Goal: Find specific page/section: Find specific page/section

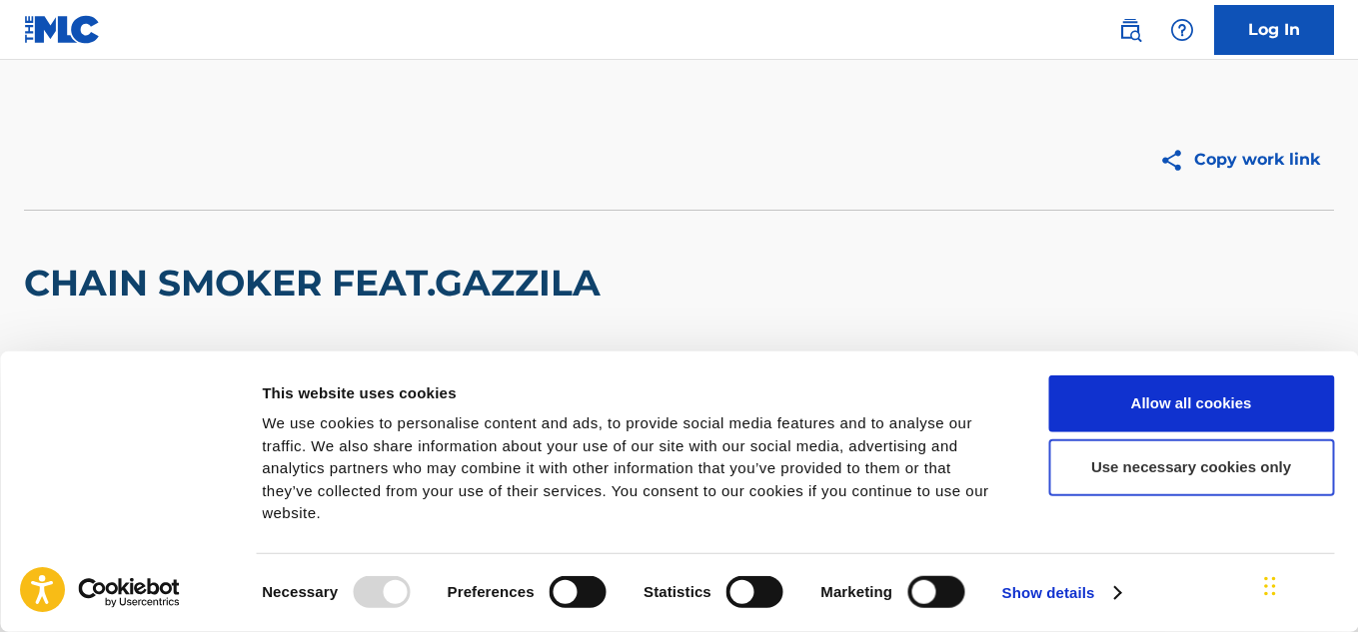
click at [1159, 479] on button "Use necessary cookies only" at bounding box center [1191, 468] width 286 height 57
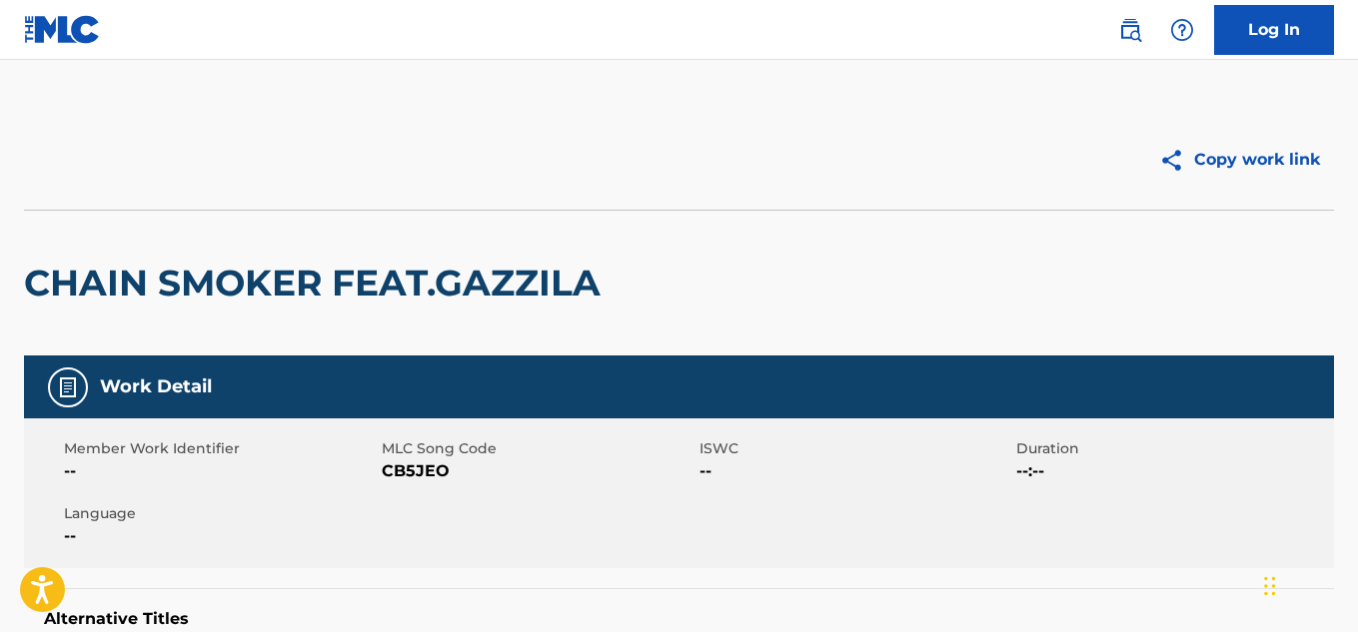
click at [1119, 35] on img at bounding box center [1130, 30] width 24 height 24
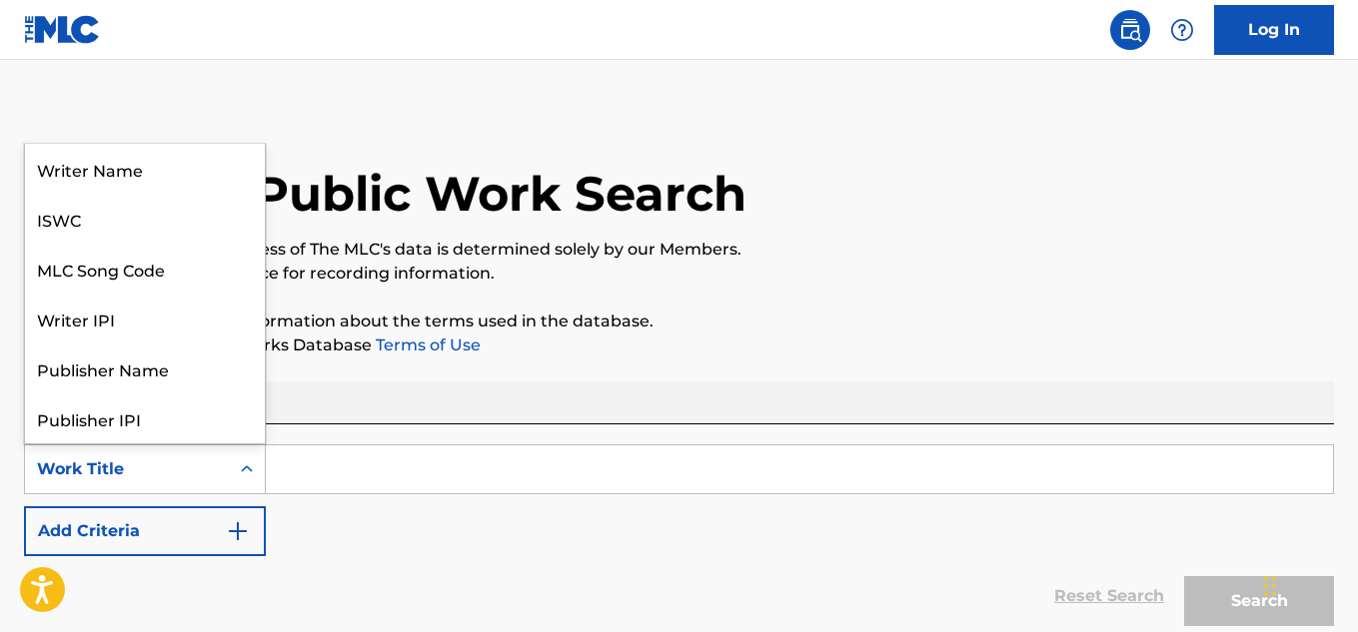
click at [227, 473] on div "Work Title" at bounding box center [127, 470] width 204 height 38
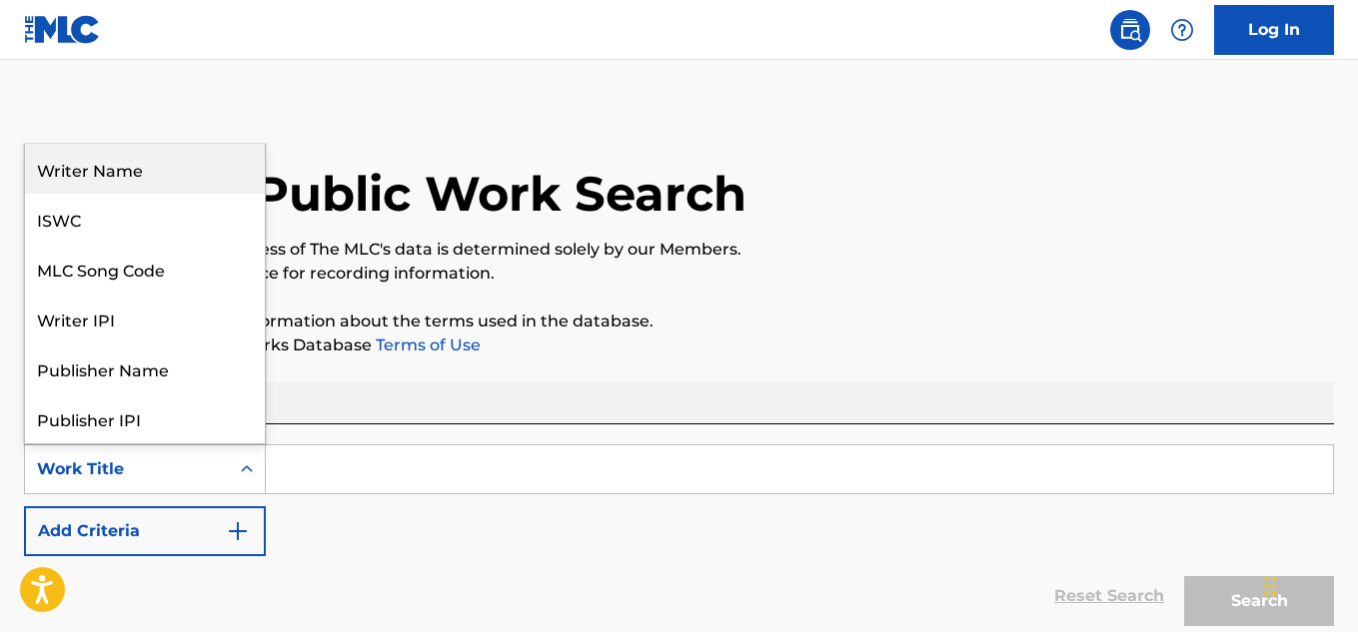
click at [125, 172] on div "Writer Name" at bounding box center [145, 169] width 240 height 50
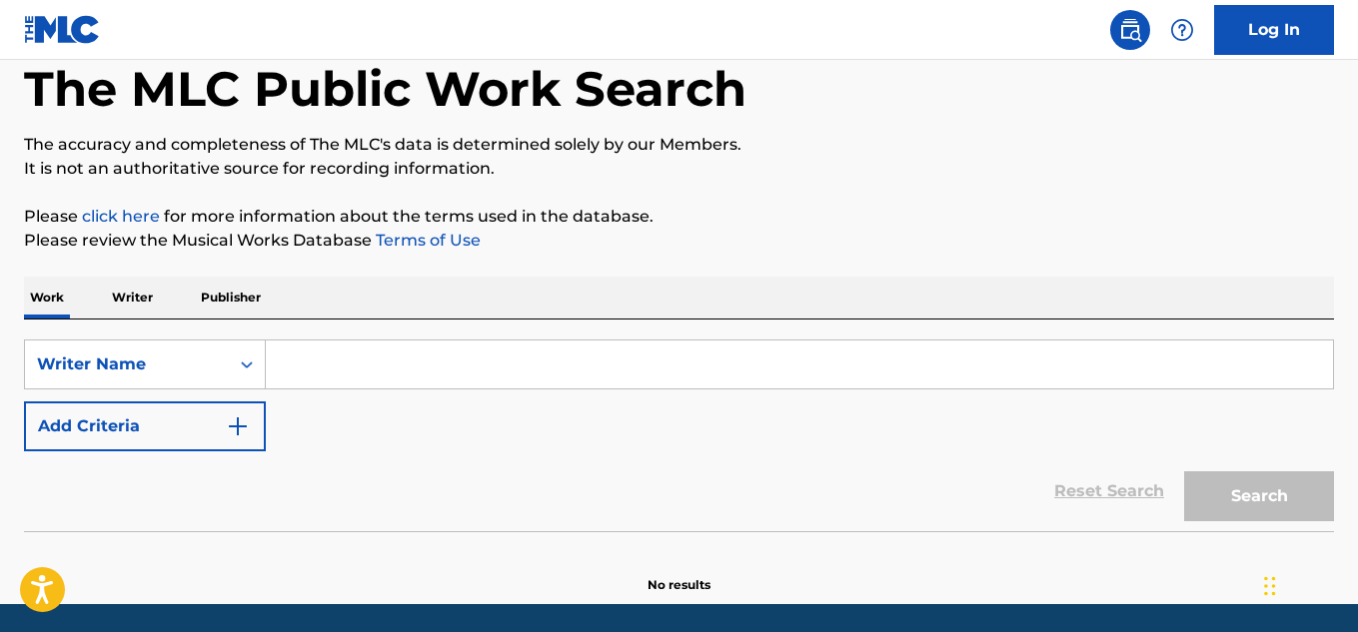
scroll to position [173, 0]
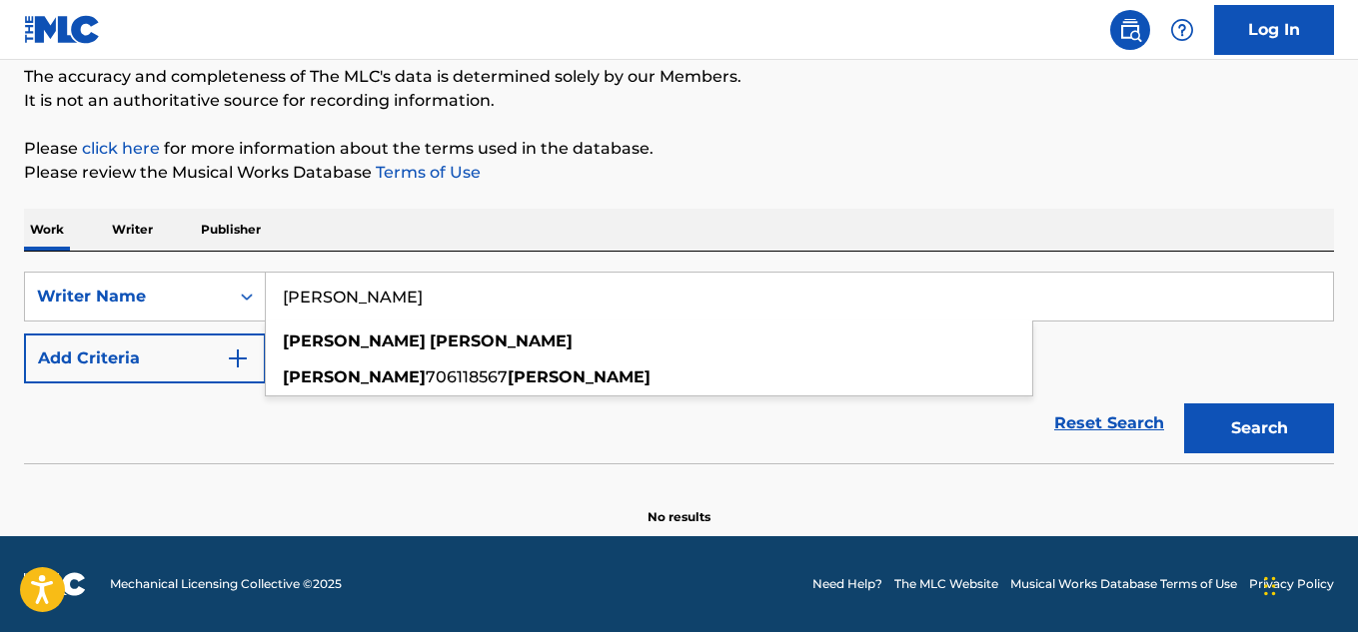
type input "[PERSON_NAME]"
click at [1271, 446] on button "Search" at bounding box center [1259, 429] width 150 height 50
